Goal: Task Accomplishment & Management: Manage account settings

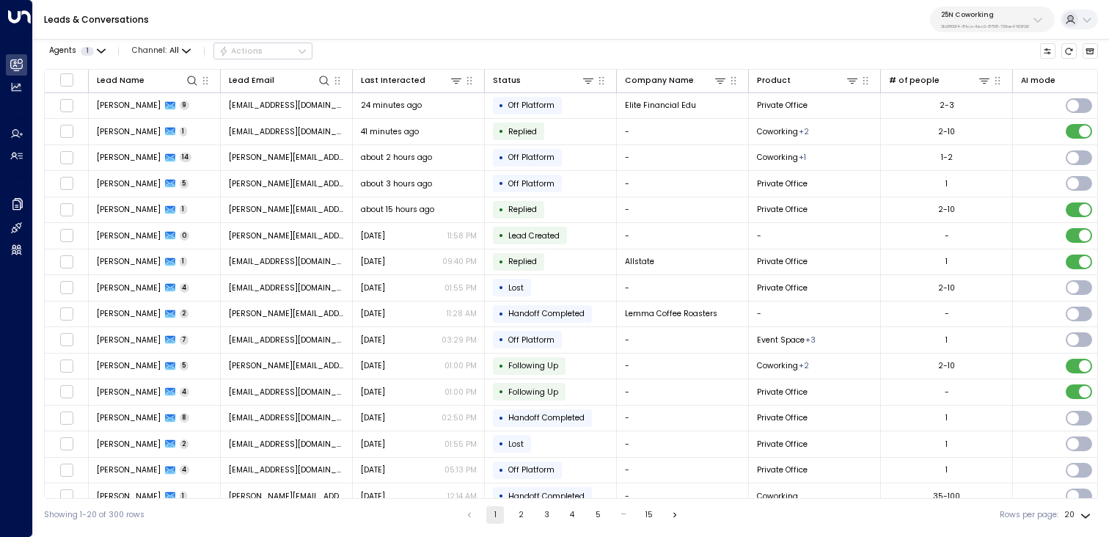
click at [996, 22] on div "25N Coworking 3b9800f4-81ca-4ec0-8758-72fbe4763f36" at bounding box center [985, 19] width 88 height 19
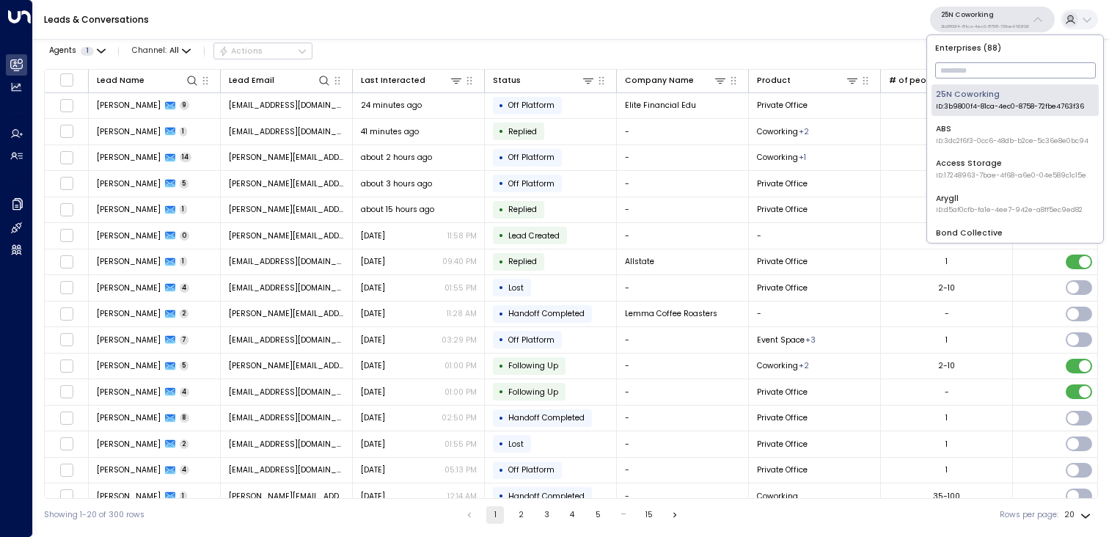
type input "*"
type input "****"
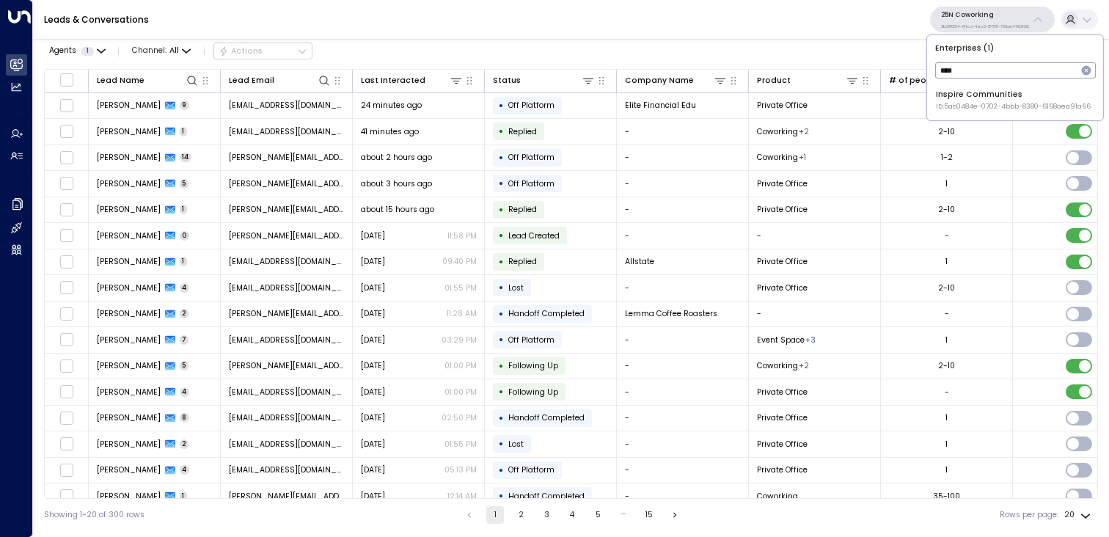
click at [973, 108] on span "ID: 5ac0484e-0702-4bbb-8380-6168aea91a66" at bounding box center [1013, 107] width 155 height 10
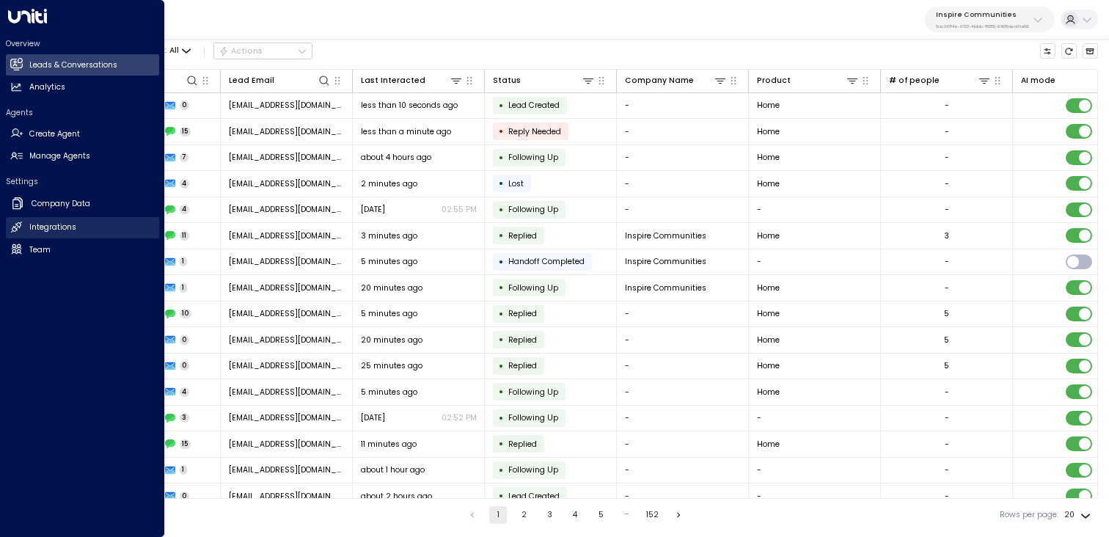
click at [37, 232] on h2 "Integrations" at bounding box center [52, 227] width 47 height 12
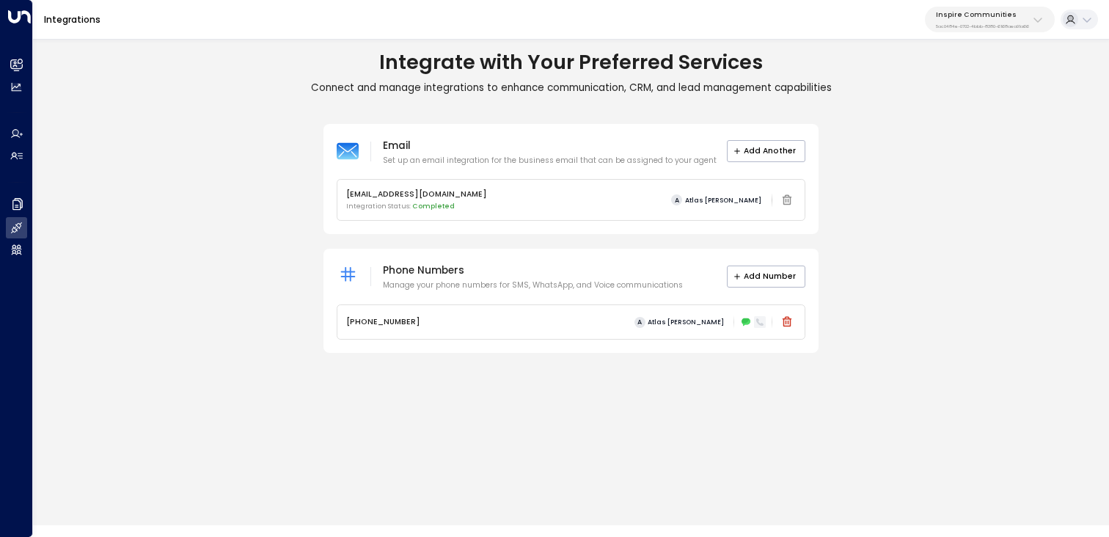
click at [759, 317] on icon at bounding box center [759, 321] width 9 height 9
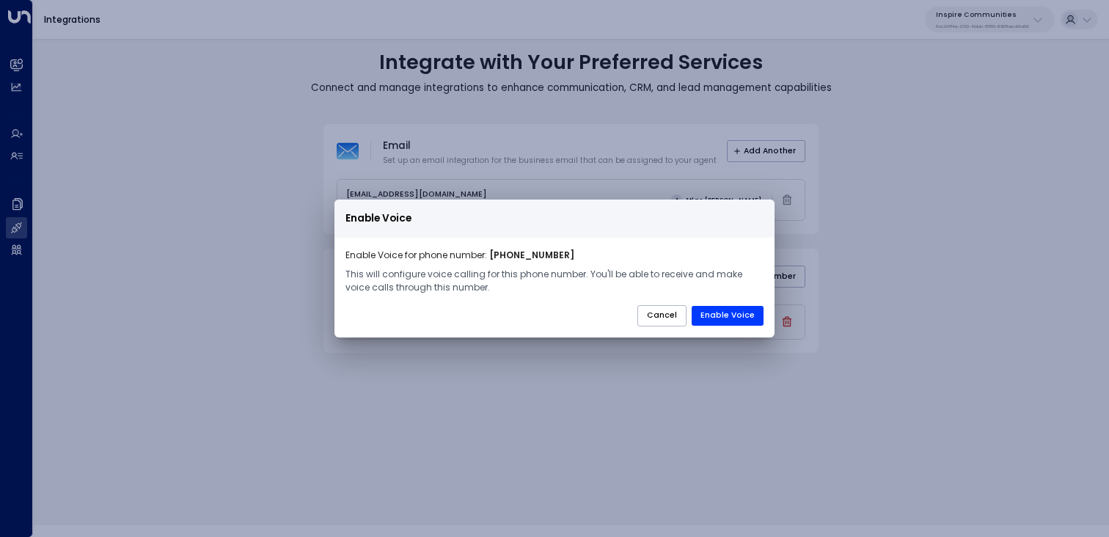
click at [746, 389] on div "Enable Voice Enable Voice for phone number: [PHONE_NUMBER] This will configure …" at bounding box center [554, 268] width 1109 height 537
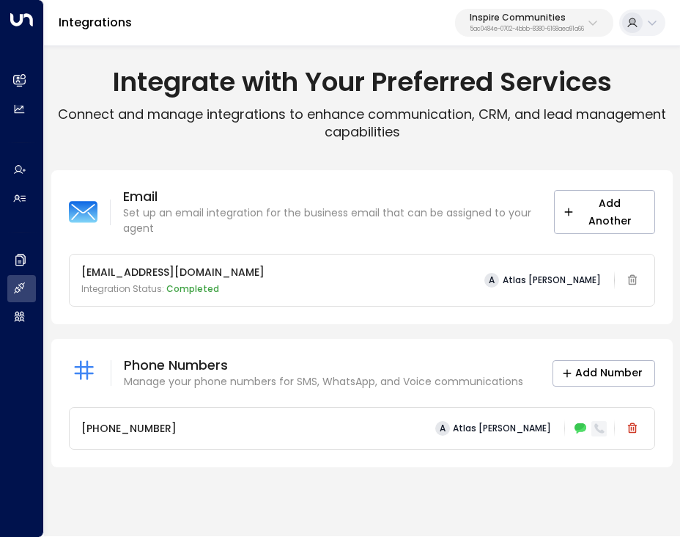
click at [599, 430] on icon at bounding box center [600, 428] width 10 height 10
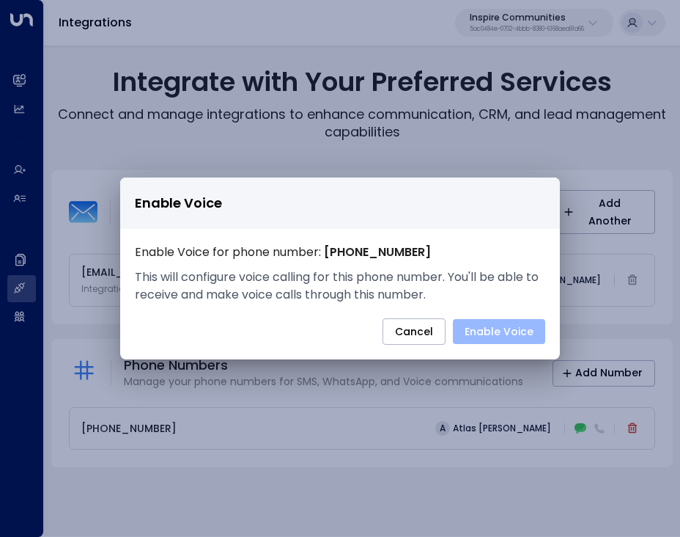
click at [504, 334] on button "Enable Voice" at bounding box center [499, 331] width 92 height 25
click at [502, 328] on button "Enable Voice" at bounding box center [499, 331] width 92 height 25
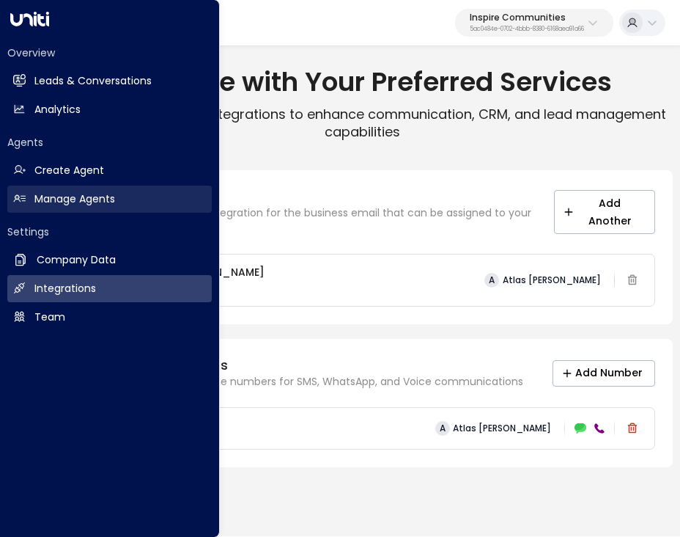
click at [79, 192] on h2 "Manage Agents" at bounding box center [74, 198] width 81 height 15
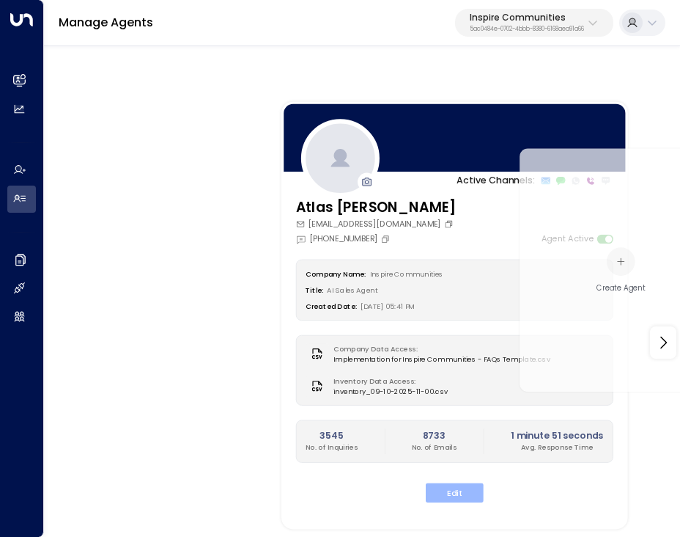
click at [454, 492] on button "Edit" at bounding box center [455, 492] width 58 height 20
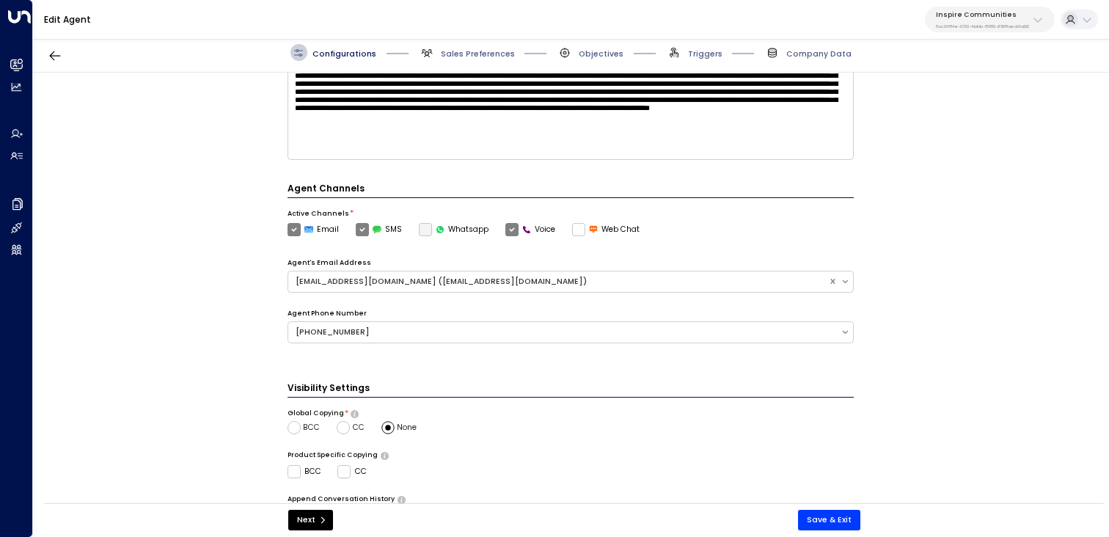
scroll to position [226, 0]
